Goal: Find specific page/section: Find specific page/section

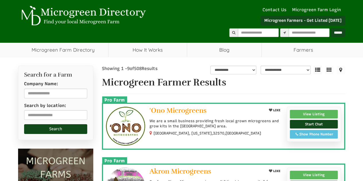
select select "Language Translate Widget"
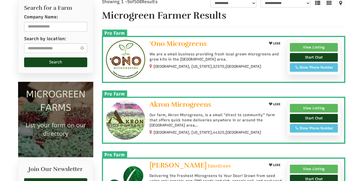
scroll to position [81, 0]
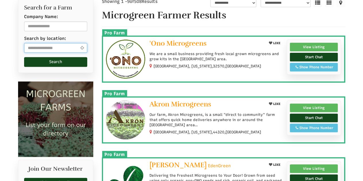
click at [57, 49] on input "text" at bounding box center [55, 48] width 63 height 10
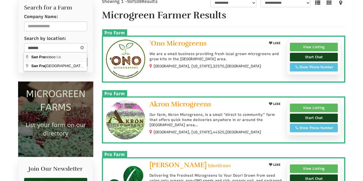
type input "**********"
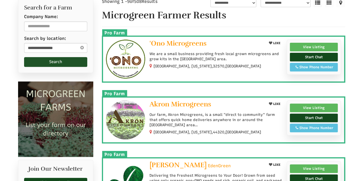
click at [57, 59] on button "Search" at bounding box center [55, 62] width 63 height 10
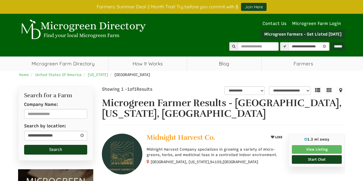
select select "********"
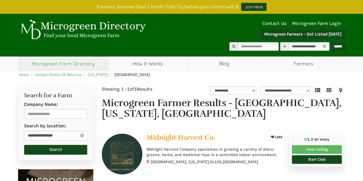
select select "Language Translate Widget"
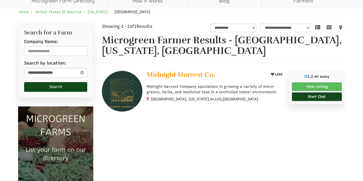
scroll to position [68, 0]
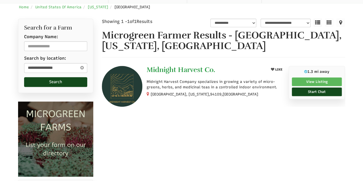
click at [167, 69] on span "Midnight Harvest Co." at bounding box center [181, 69] width 69 height 9
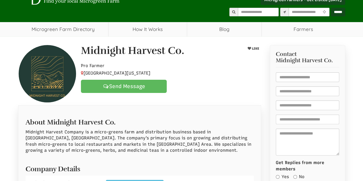
scroll to position [31, 0]
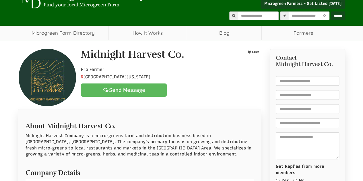
drag, startPoint x: 83, startPoint y: 56, endPoint x: 185, endPoint y: 51, distance: 102.9
click at [185, 51] on div "Midnight Harvest Co." at bounding box center [155, 56] width 157 height 14
copy h1 "Midnight Harvest Co."
